Goal: Complete application form

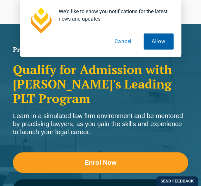
click at [153, 35] on button "Allow" at bounding box center [159, 42] width 30 height 16
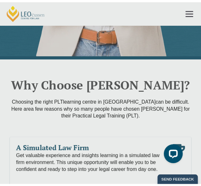
scroll to position [4, 0]
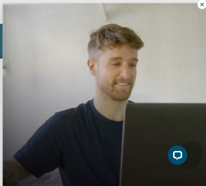
click at [199, 2] on icon at bounding box center [202, 5] width 6 height 6
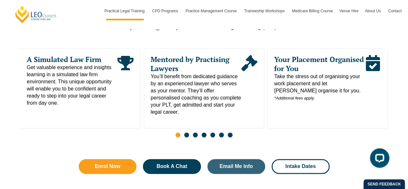
scroll to position [354, 0]
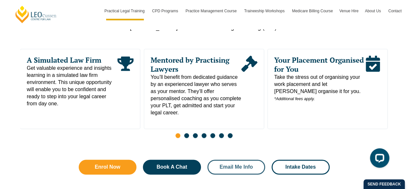
click at [201, 164] on span "Email Me Info" at bounding box center [236, 166] width 41 height 5
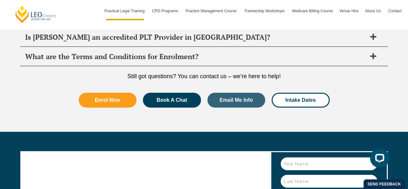
scroll to position [3441, 0]
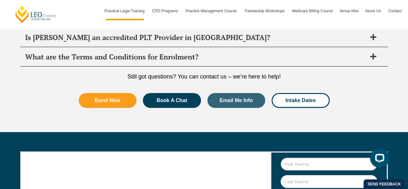
click at [201, 157] on input "First Name" at bounding box center [329, 163] width 97 height 13
type input "Kirsty"
type input "[PERSON_NAME]"
drag, startPoint x: 354, startPoint y: 138, endPoint x: 203, endPoint y: 151, distance: 152.2
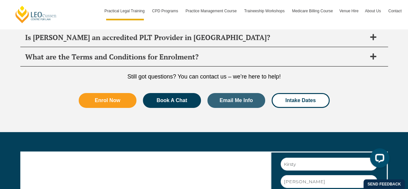
type input "[EMAIL_ADDRESS][PERSON_NAME][DOMAIN_NAME]"
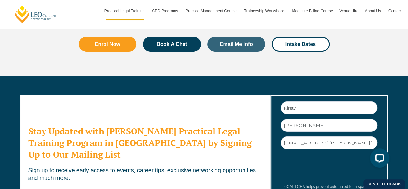
scroll to position [3500, 0]
